Goal: Task Accomplishment & Management: Manage account settings

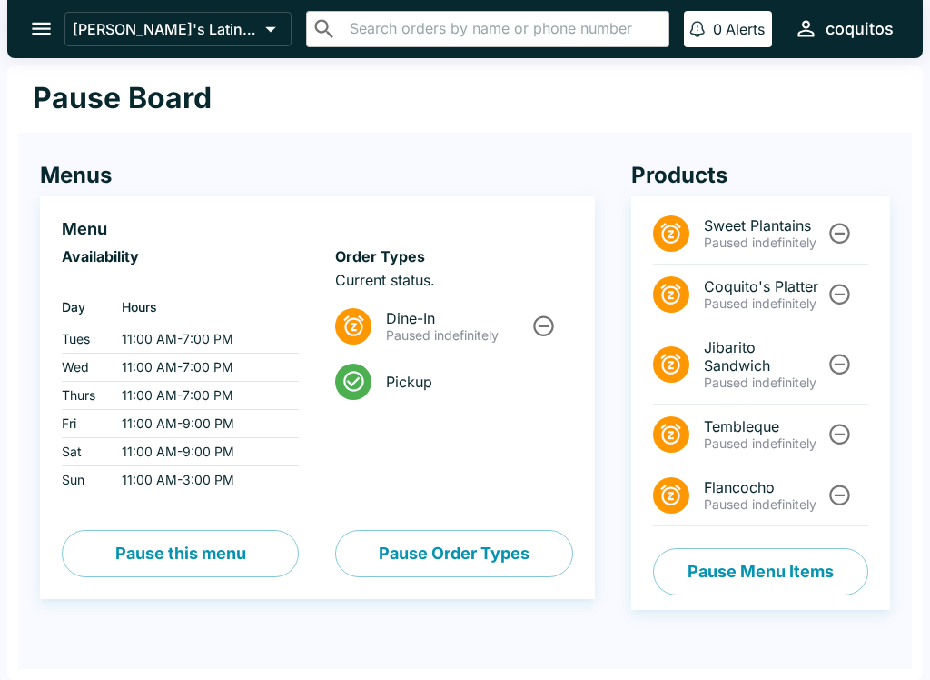
click at [496, 150] on div "Menus Menu Availability ‏ Day Hours Tues 11:00 AM - 7:00 PM Wed 11:00 AM - 7:00…" at bounding box center [299, 380] width 591 height 510
click at [35, 25] on icon "open drawer" at bounding box center [41, 28] width 25 height 25
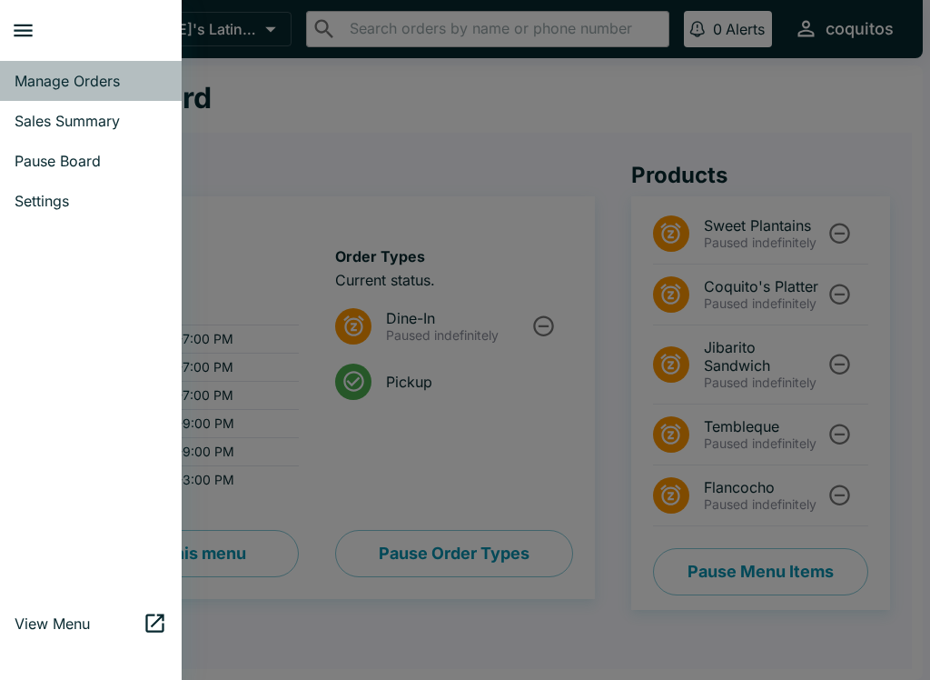
click at [94, 84] on span "Manage Orders" at bounding box center [91, 81] width 153 height 18
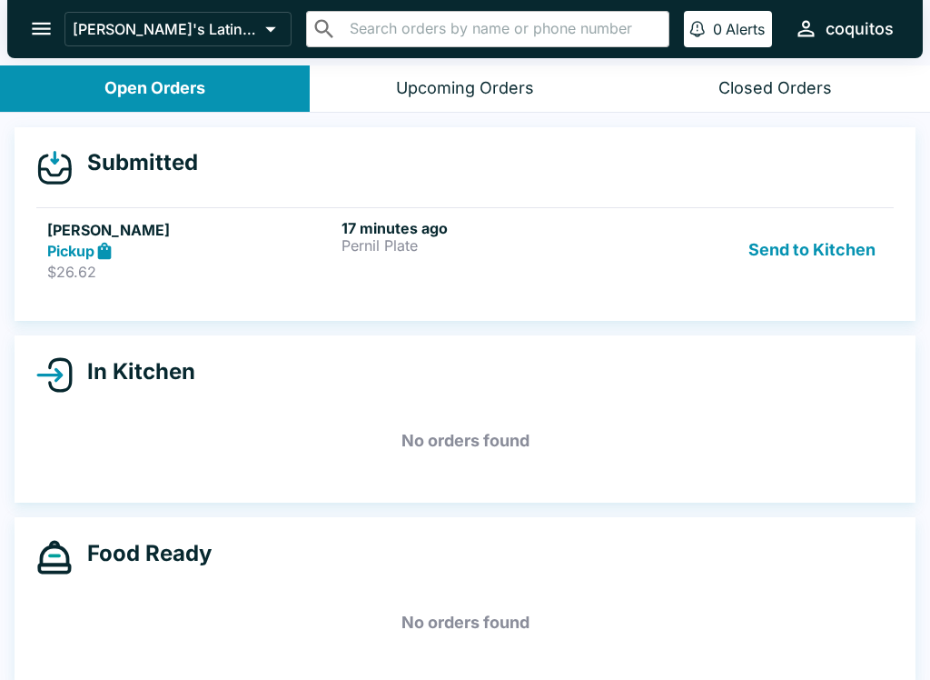
click at [569, 244] on p "Pernil Plate" at bounding box center [485, 245] width 287 height 16
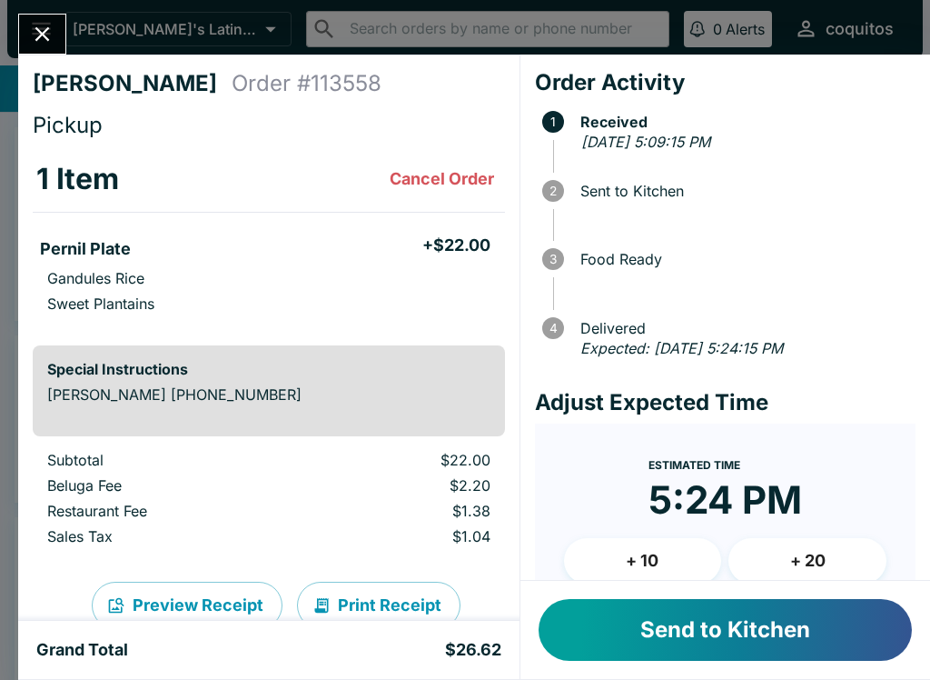
click at [728, 634] on button "Send to Kitchen" at bounding box center [725, 630] width 373 height 62
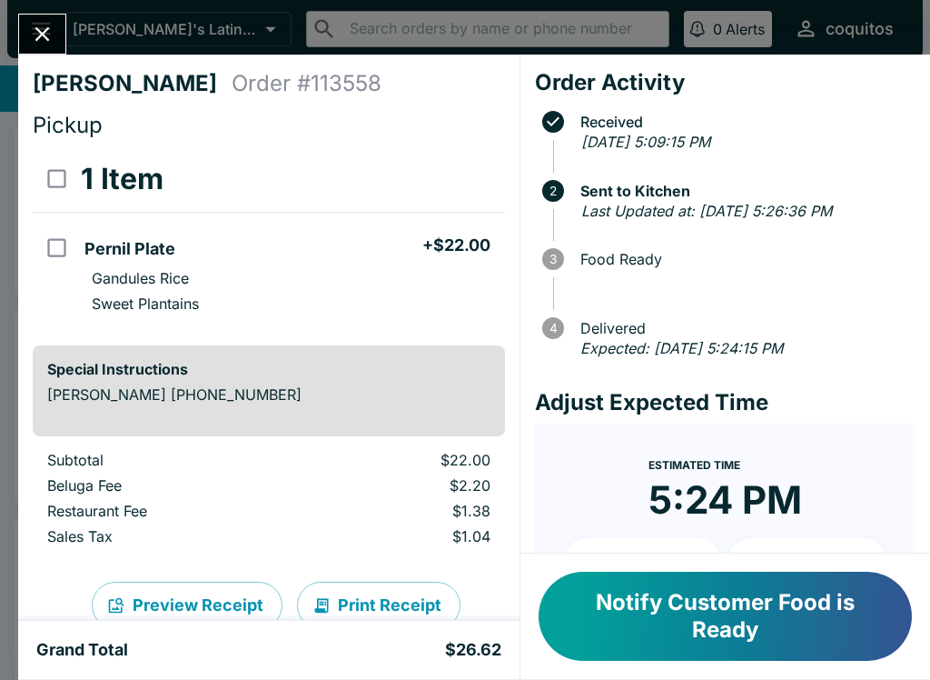
click at [40, 30] on icon "Close" at bounding box center [42, 34] width 25 height 25
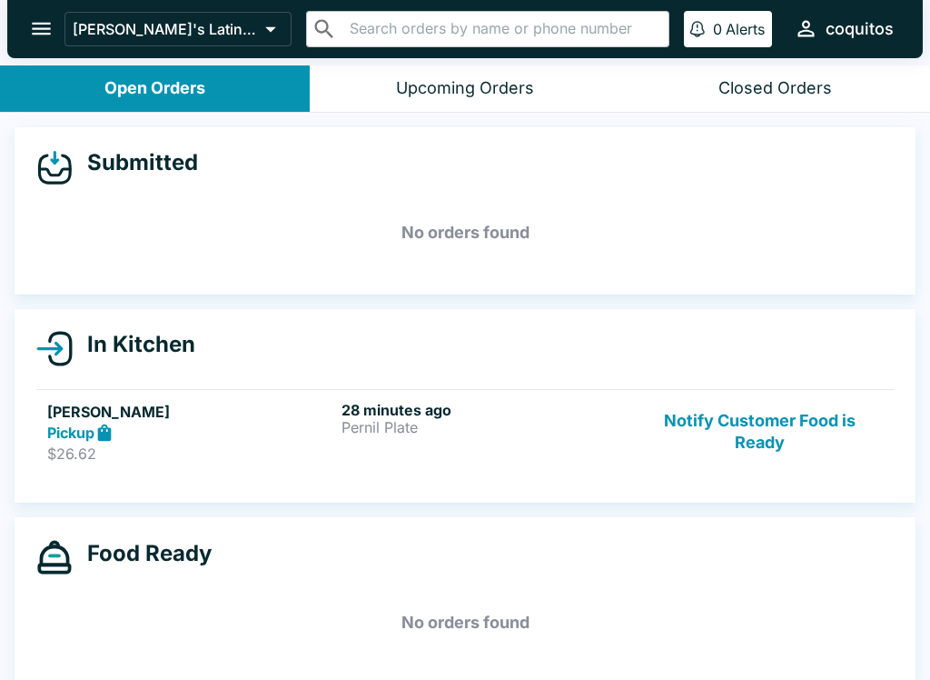
click at [41, 17] on icon "open drawer" at bounding box center [41, 28] width 25 height 25
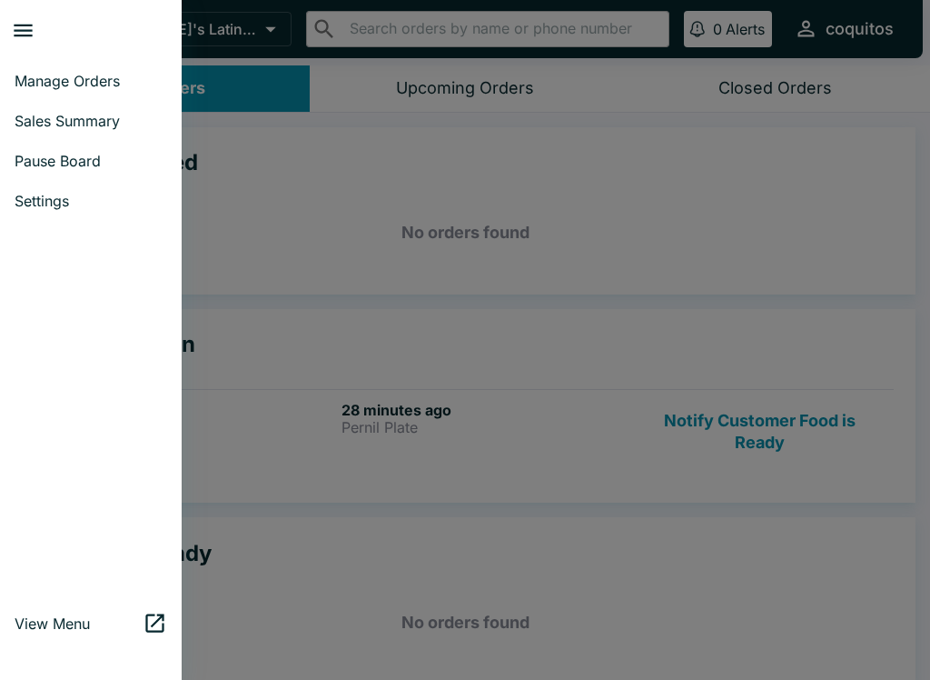
click at [90, 162] on span "Pause Board" at bounding box center [91, 161] width 153 height 18
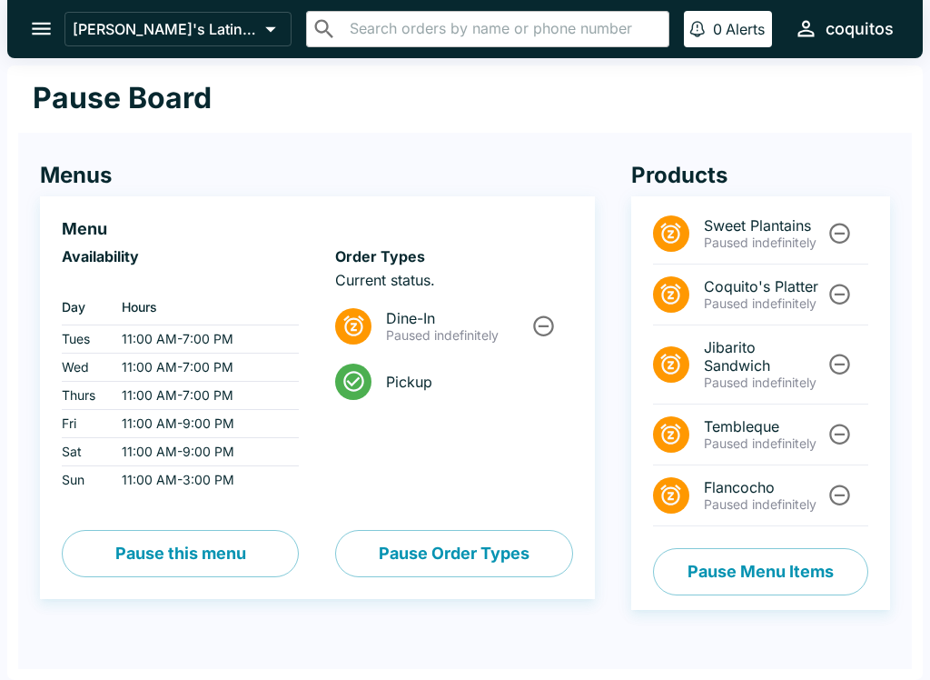
click at [830, 245] on icon "Unpause" at bounding box center [840, 233] width 25 height 25
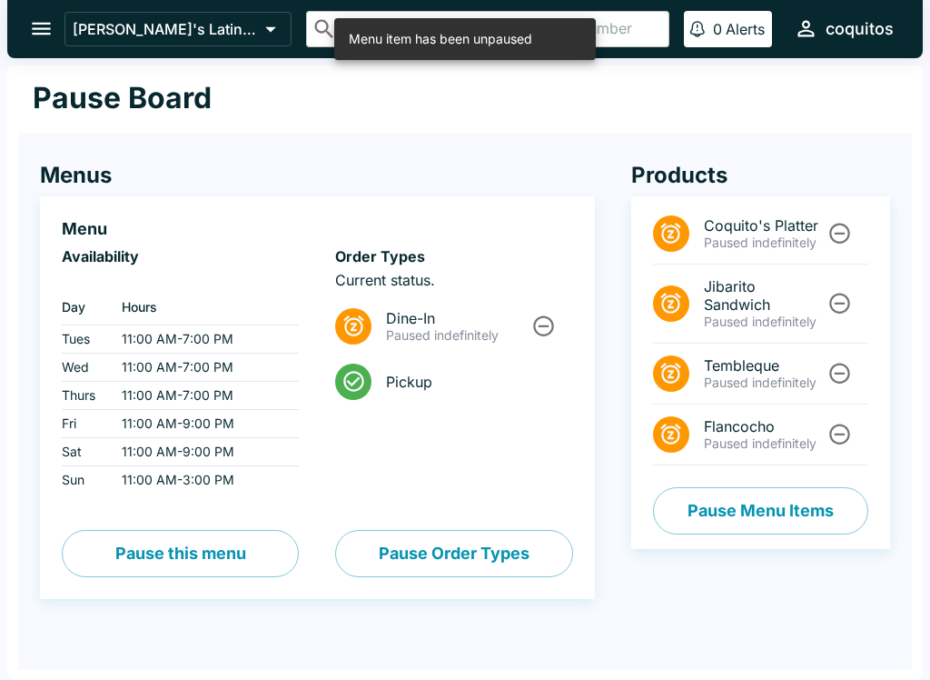
click at [744, 510] on button "Pause Menu Items" at bounding box center [760, 510] width 215 height 47
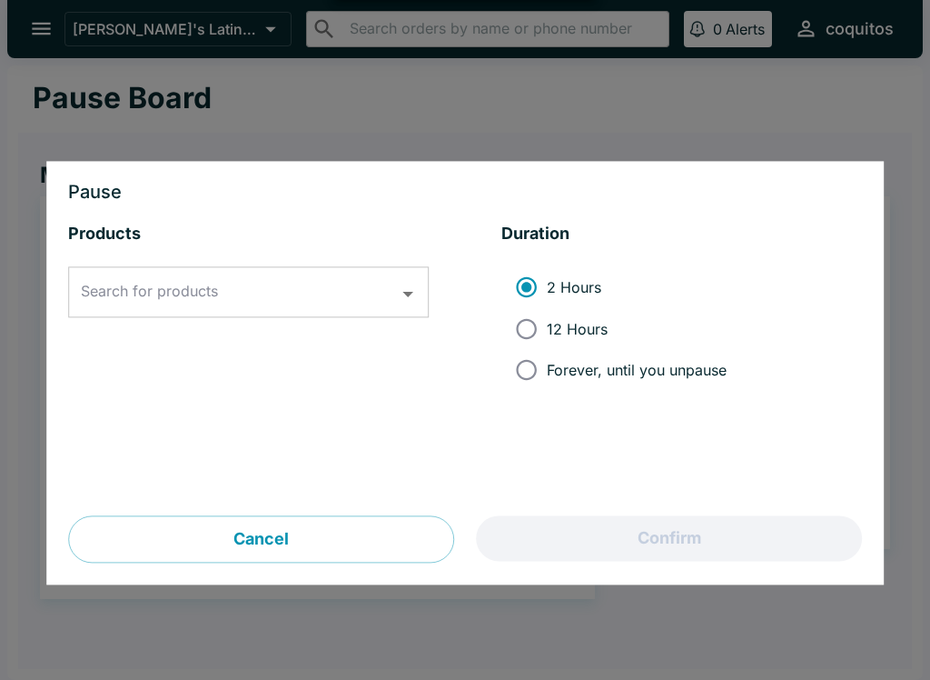
click at [892, 95] on div at bounding box center [465, 340] width 930 height 680
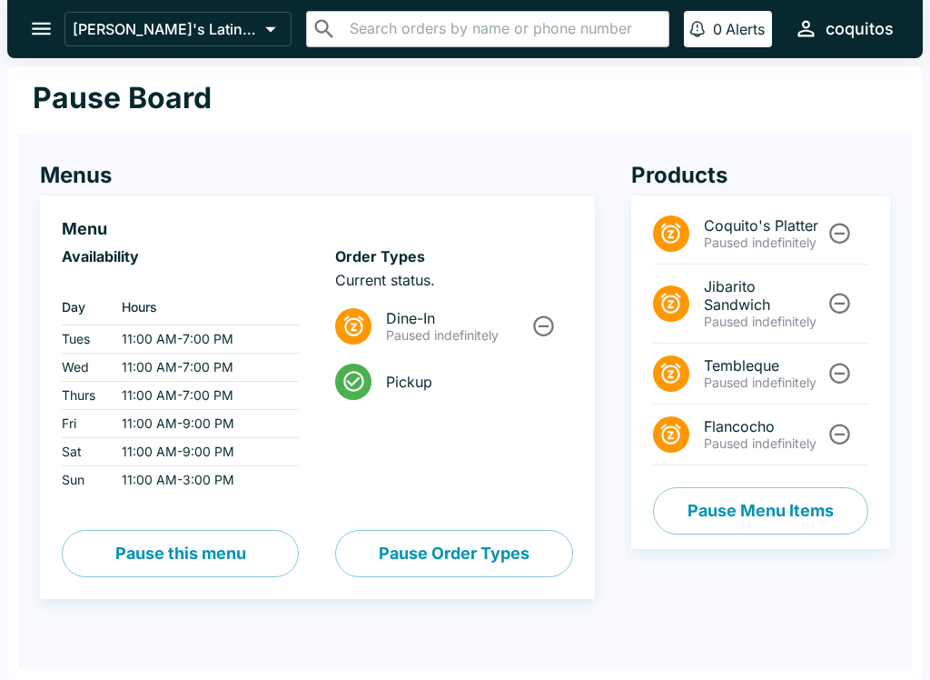
click at [451, 551] on button "Pause Order Types" at bounding box center [453, 553] width 237 height 47
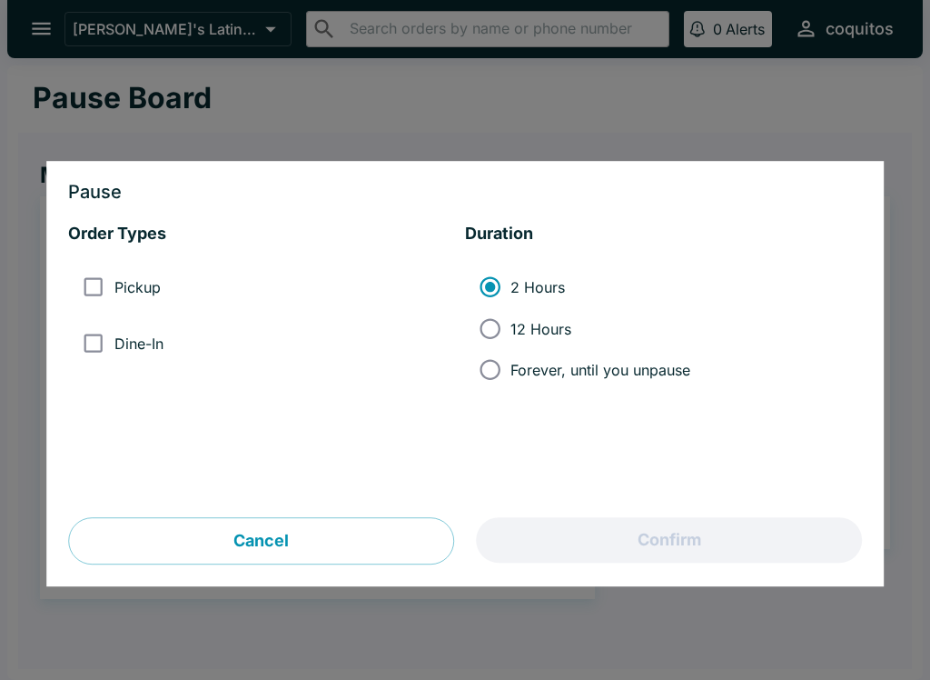
click at [743, 94] on div at bounding box center [465, 340] width 930 height 680
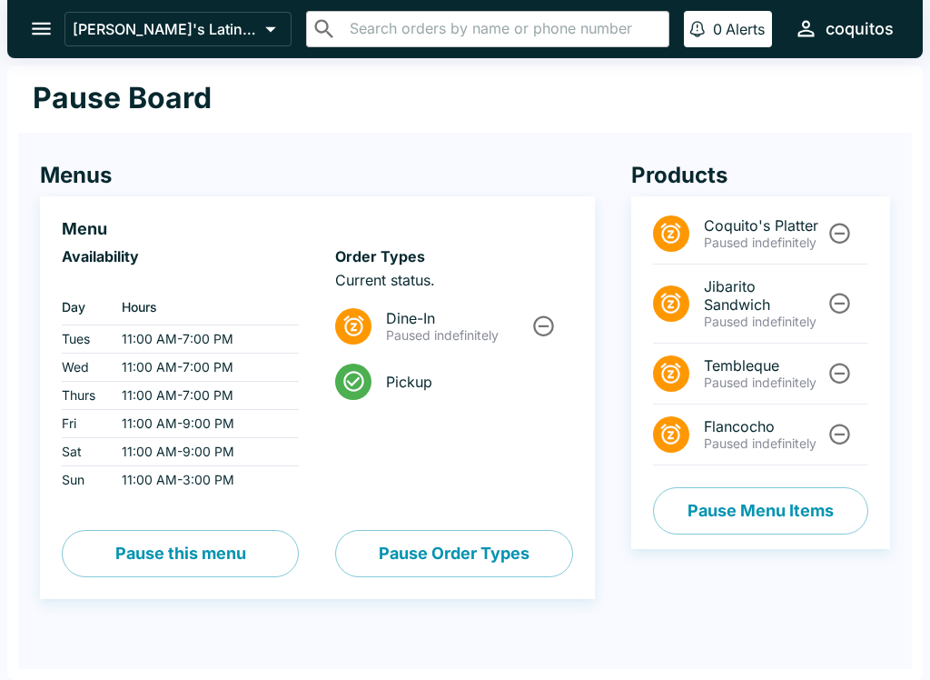
click at [109, 37] on p "[PERSON_NAME]'s Latin Cuisine" at bounding box center [165, 29] width 185 height 18
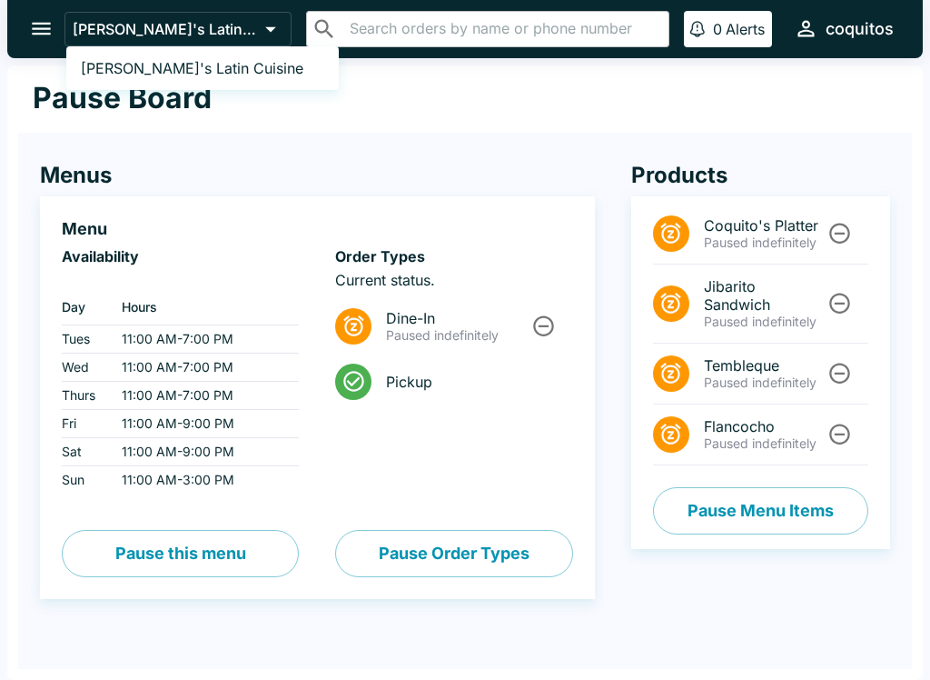
click at [269, 127] on div at bounding box center [465, 340] width 930 height 680
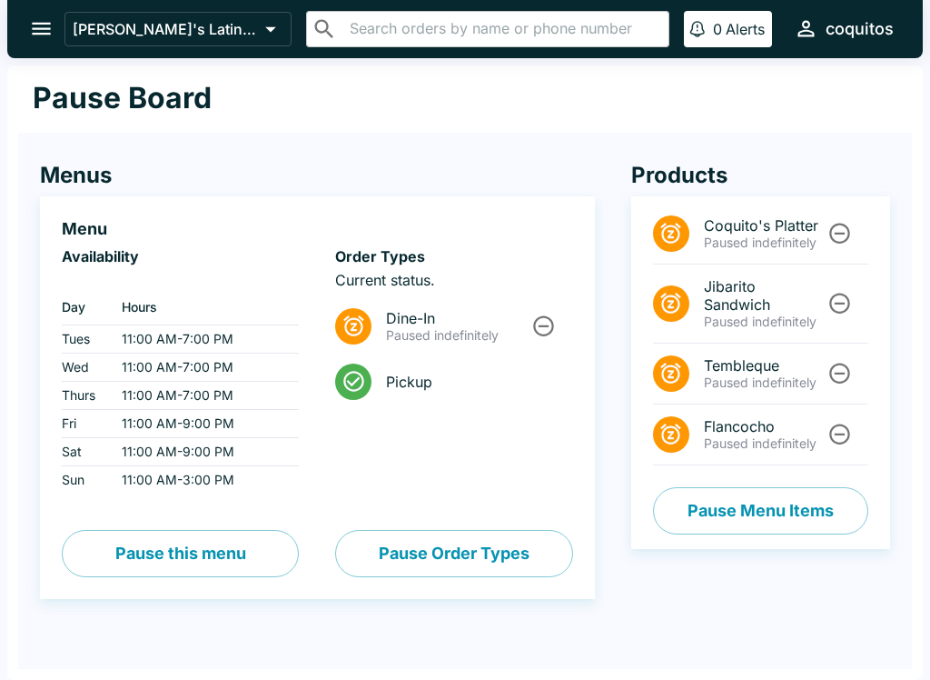
click at [41, 19] on icon "open drawer" at bounding box center [41, 28] width 25 height 25
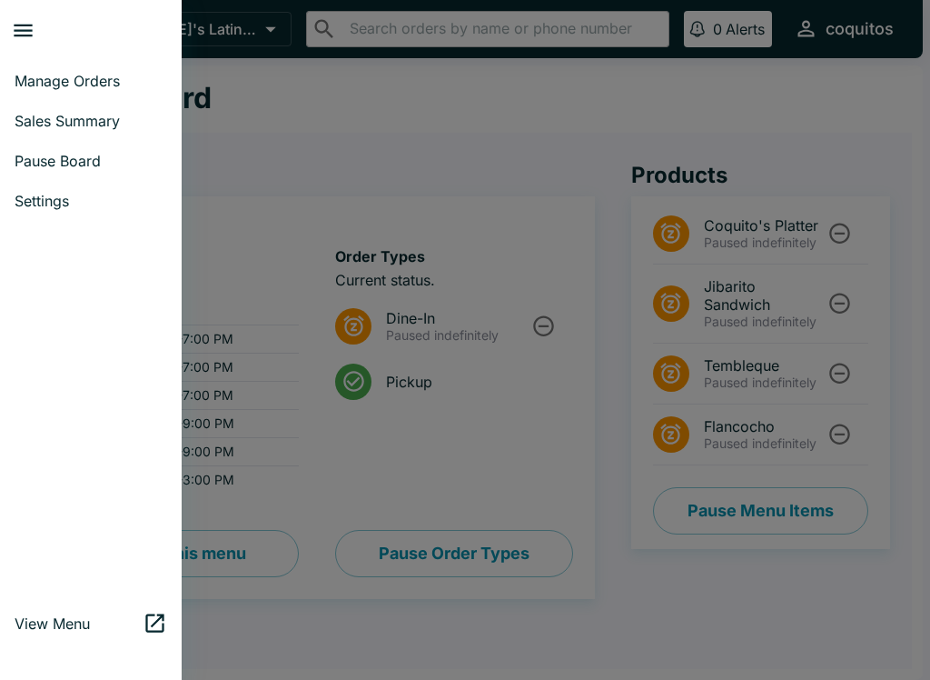
click at [110, 151] on link "Pause Board" at bounding box center [91, 161] width 182 height 40
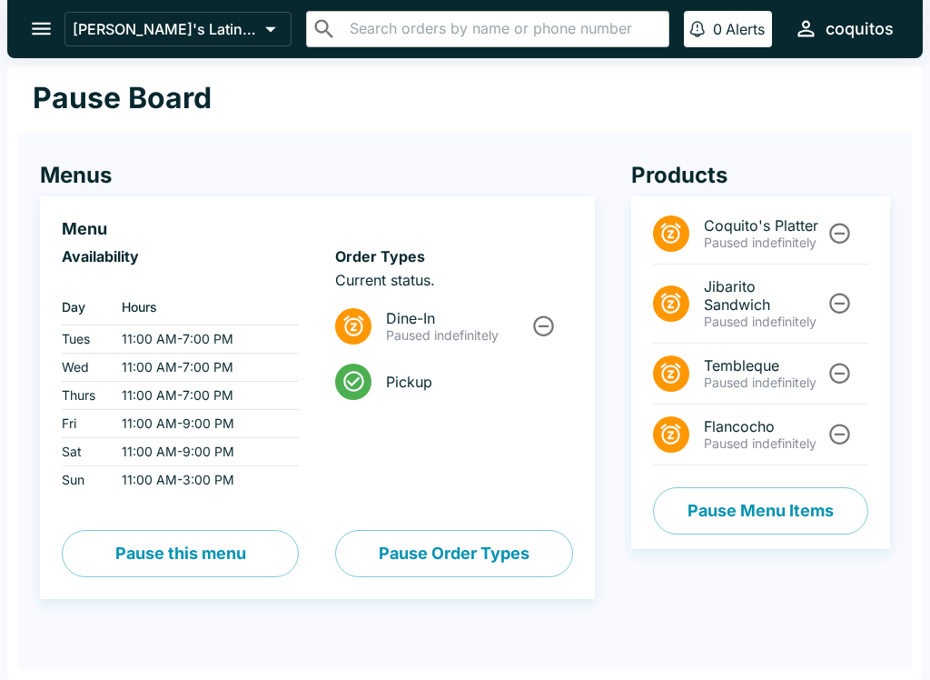
click at [741, 474] on div "[PERSON_NAME]'s Platter Paused indefinitely Jibarito Sandwich Paused indefinite…" at bounding box center [760, 372] width 259 height 352
click at [744, 492] on button "Pause Menu Items" at bounding box center [760, 510] width 215 height 47
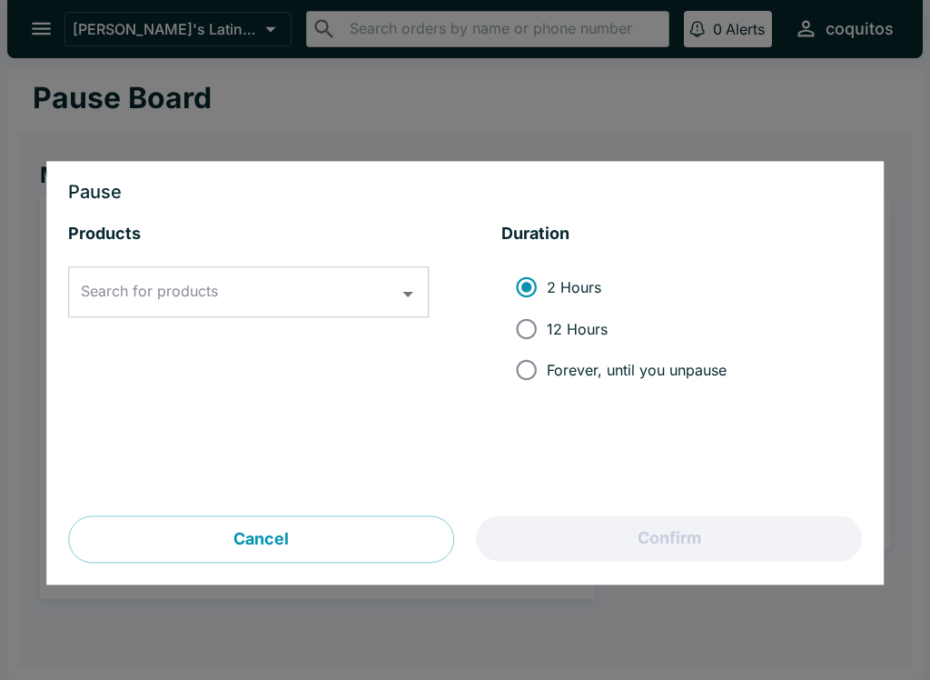
click at [370, 272] on div "Search for products" at bounding box center [248, 292] width 361 height 51
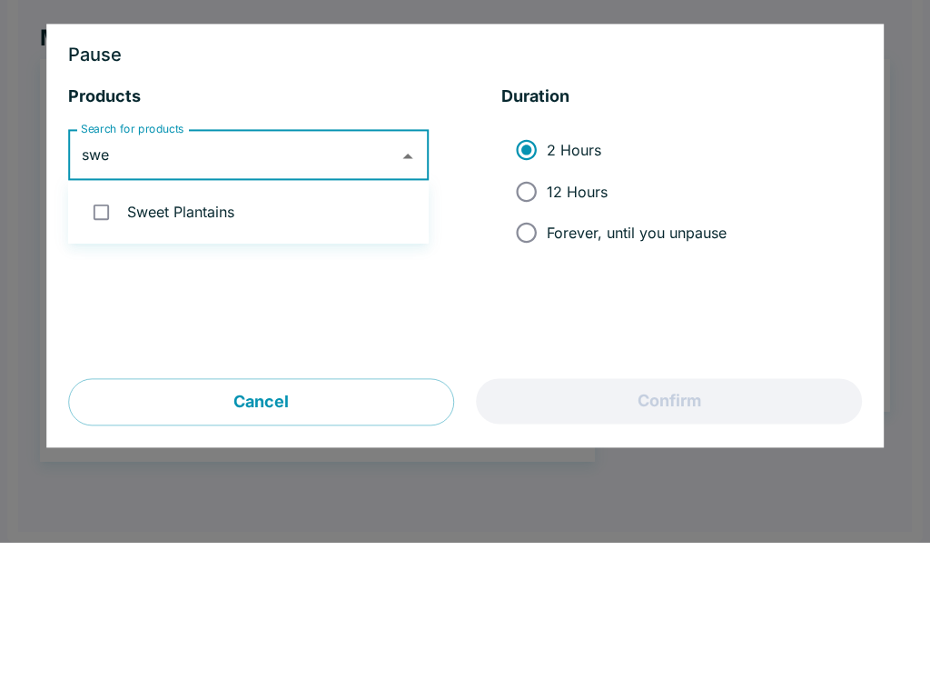
type input "swee"
click at [302, 325] on li "Sweet Plantains" at bounding box center [248, 349] width 361 height 48
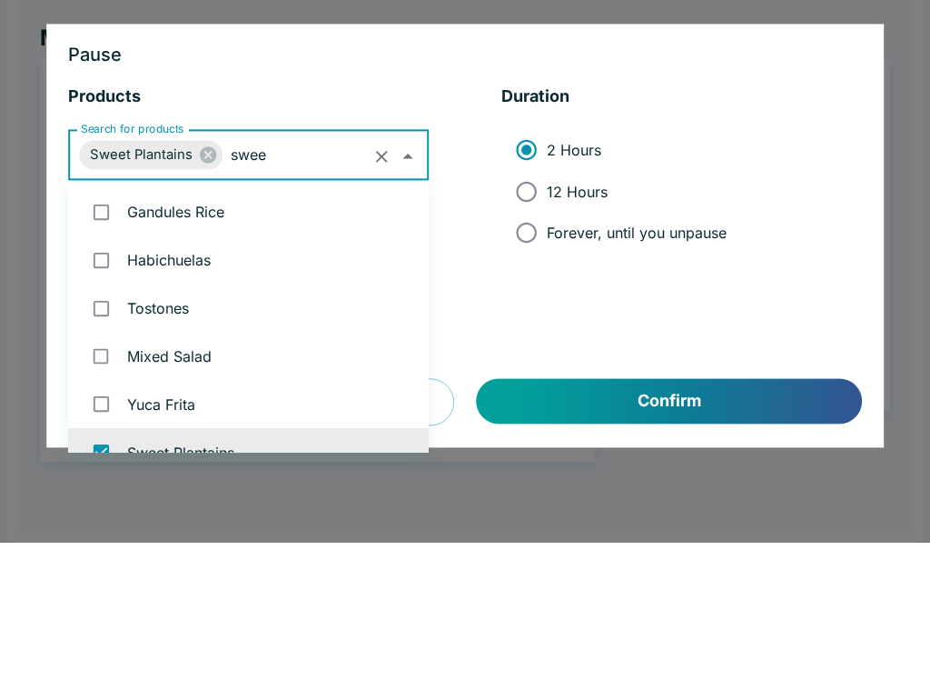
checkbox input "true"
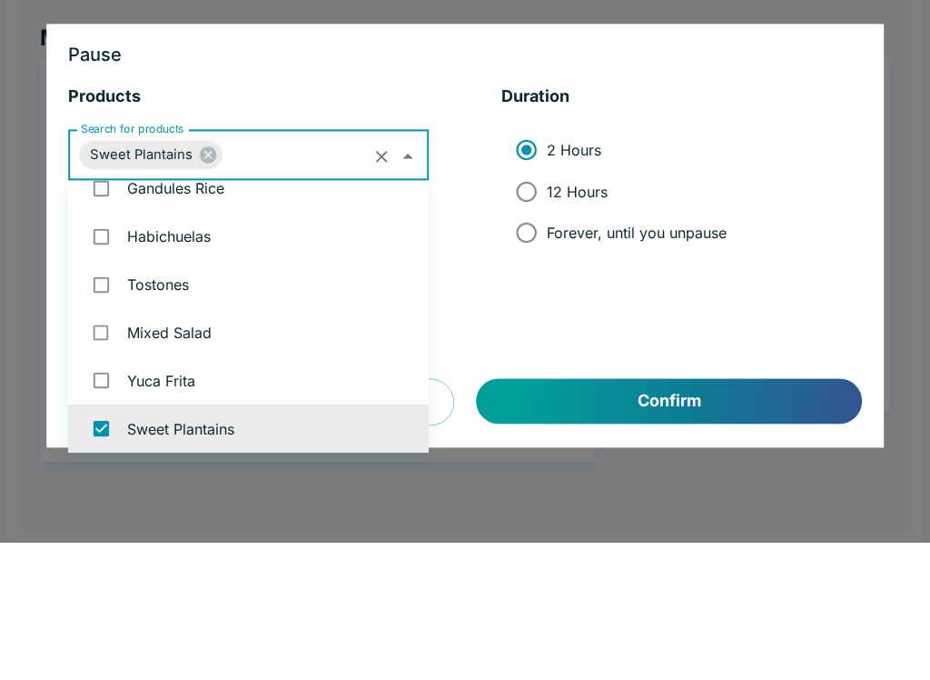
click at [527, 350] on input "Forever, until you unpause" at bounding box center [526, 370] width 41 height 41
radio input "true"
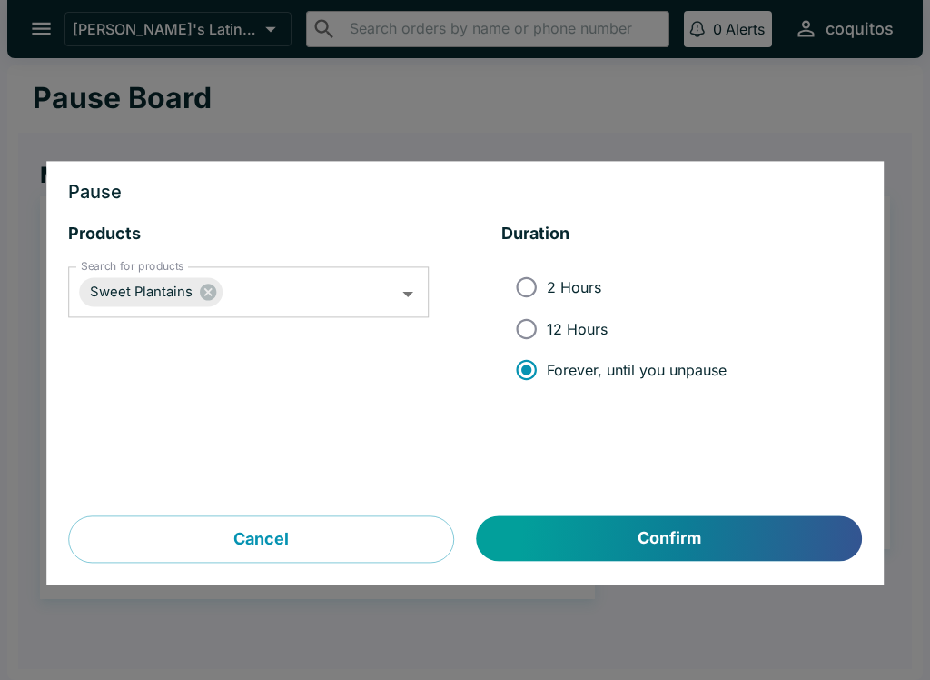
click at [686, 530] on button "Confirm" at bounding box center [669, 538] width 385 height 45
